Goal: Information Seeking & Learning: Learn about a topic

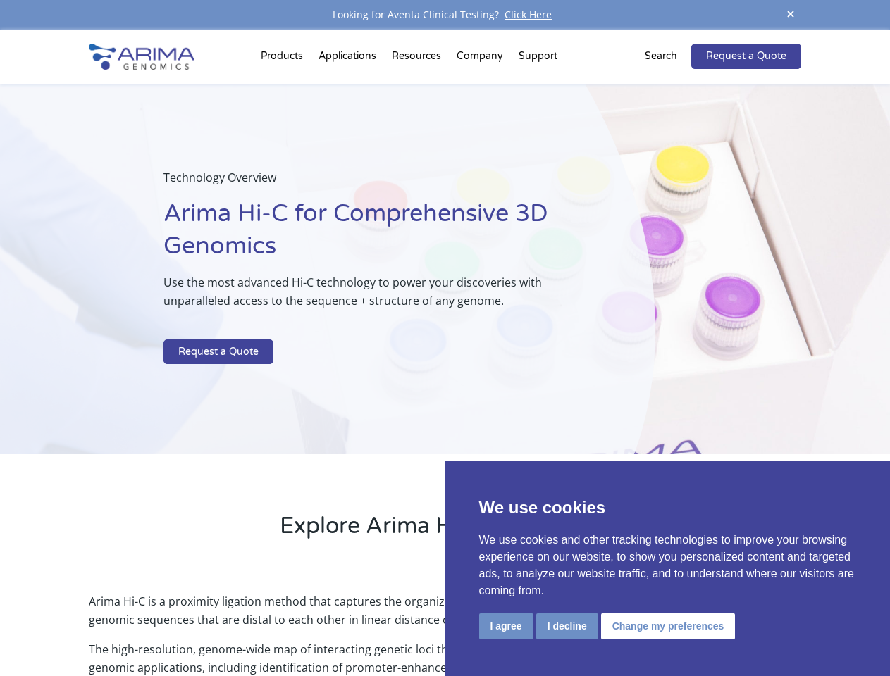
click at [444, 338] on p at bounding box center [373, 330] width 421 height 18
click at [506, 626] on button "I agree" at bounding box center [506, 627] width 54 height 26
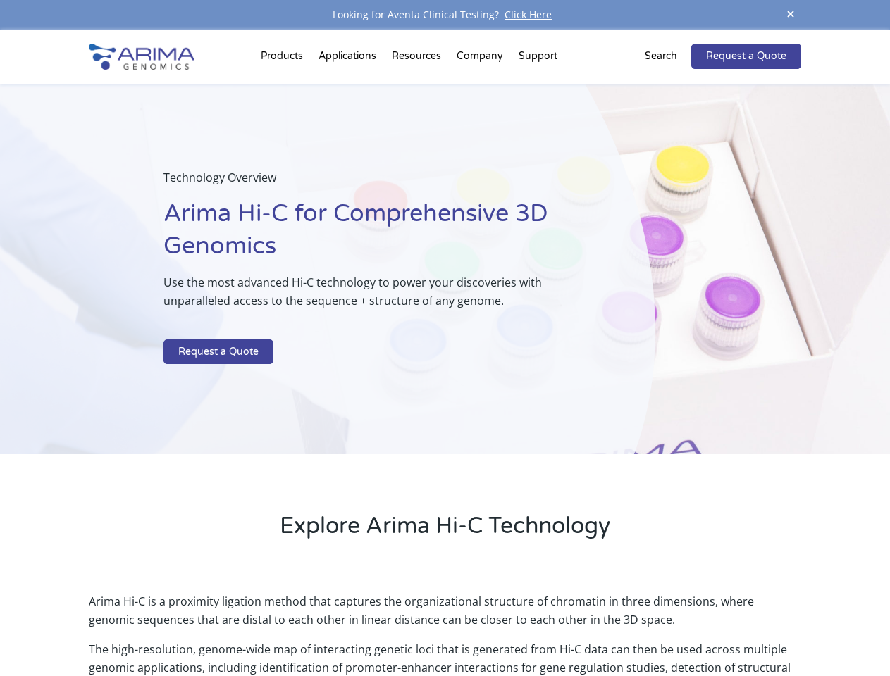
click at [566, 626] on p "Arima Hi-C is a proximity ligation method that captures the organizational stru…" at bounding box center [444, 616] width 711 height 48
click at [666, 626] on p "Arima Hi-C is a proximity ligation method that captures the organizational stru…" at bounding box center [444, 616] width 711 height 48
click at [790, 15] on span at bounding box center [790, 15] width 21 height 19
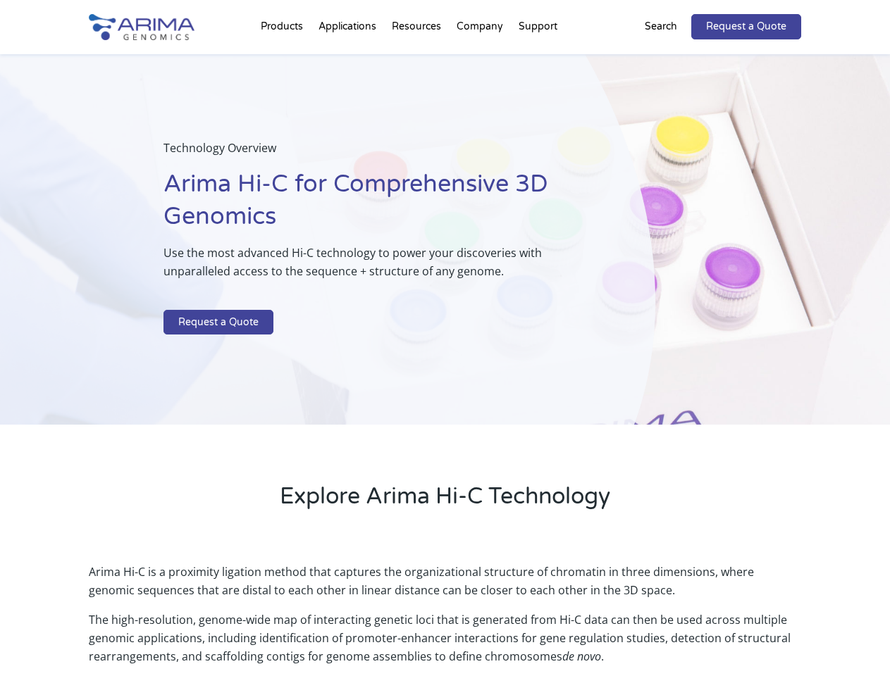
click at [444, 353] on div "Technology Overview Arima Hi-C for Comprehensive 3D Genomics Use the most advan…" at bounding box center [327, 239] width 655 height 371
click at [284, 59] on div "Technology Overview Arima Hi-C for Comprehensive 3D Genomics Use the most advan…" at bounding box center [327, 239] width 655 height 371
click at [418, 59] on div "Technology Overview Arima Hi-C for Comprehensive 3D Genomics Use the most advan…" at bounding box center [327, 239] width 655 height 371
click at [480, 59] on div "Technology Overview Arima Hi-C for Comprehensive 3D Genomics Use the most advan…" at bounding box center [327, 239] width 655 height 371
click at [537, 59] on div "Technology Overview Arima Hi-C for Comprehensive 3D Genomics Use the most advan…" at bounding box center [327, 239] width 655 height 371
